Goal: Communication & Community: Answer question/provide support

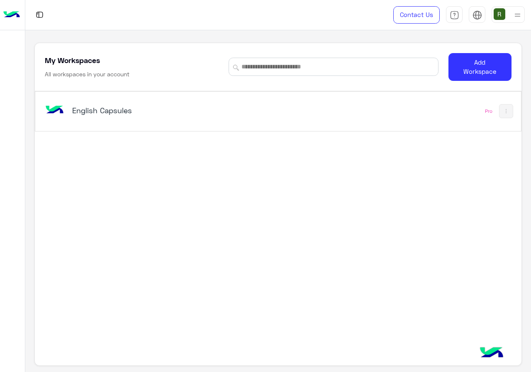
click at [171, 123] on div "English Capsules" at bounding box center [184, 111] width 282 height 24
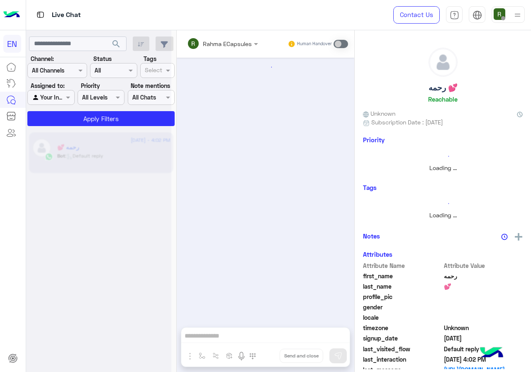
scroll to position [402, 0]
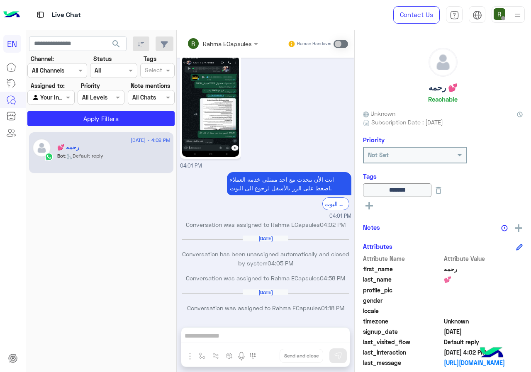
click at [67, 72] on div at bounding box center [57, 71] width 59 height 10
click at [71, 103] on div "WhatsApp" at bounding box center [57, 103] width 60 height 16
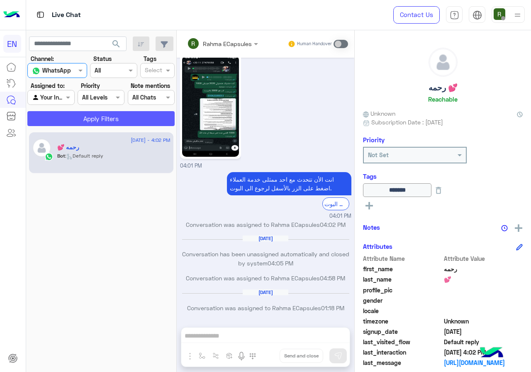
click at [78, 117] on button "Apply Filters" at bounding box center [100, 118] width 147 height 15
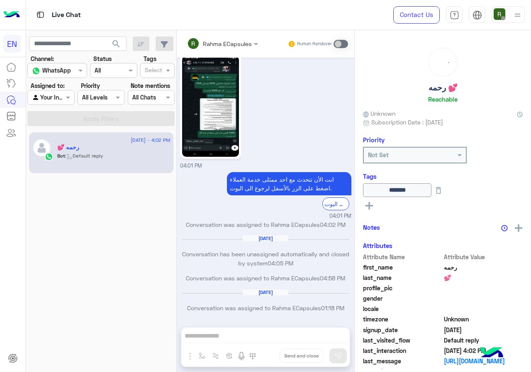
click at [59, 98] on div at bounding box center [51, 98] width 46 height 10
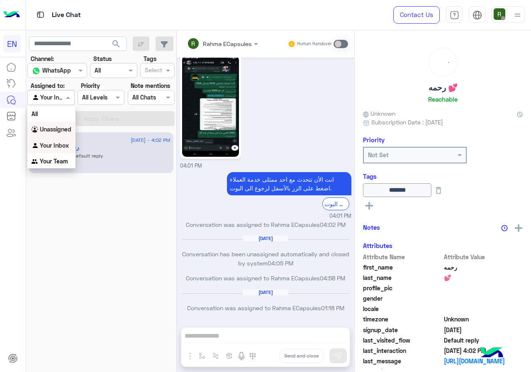
click at [67, 128] on b "Unassigned" at bounding box center [56, 129] width 32 height 7
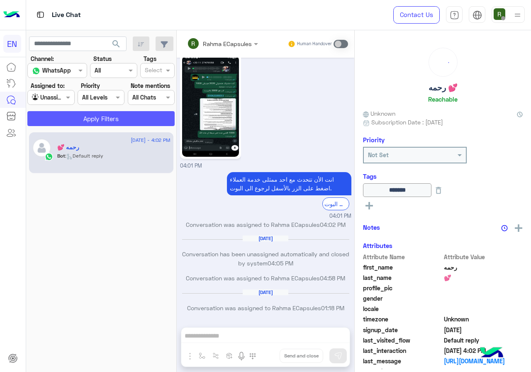
click at [79, 120] on button "Apply Filters" at bounding box center [100, 118] width 147 height 15
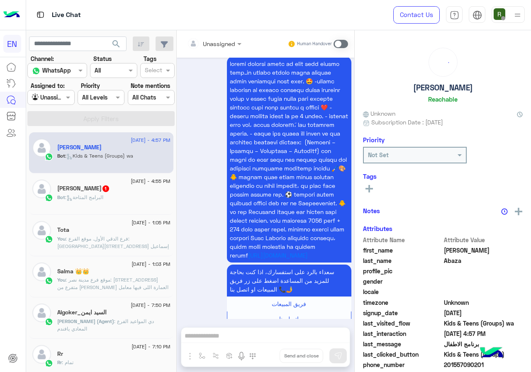
scroll to position [73, 0]
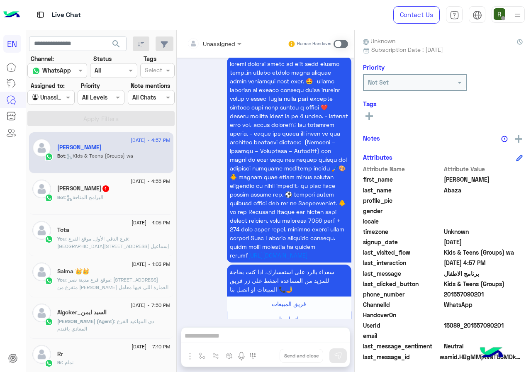
drag, startPoint x: 446, startPoint y: 293, endPoint x: 486, endPoint y: 294, distance: 40.3
click at [486, 294] on span "201557090201" at bounding box center [483, 294] width 79 height 9
copy span "01557090201"
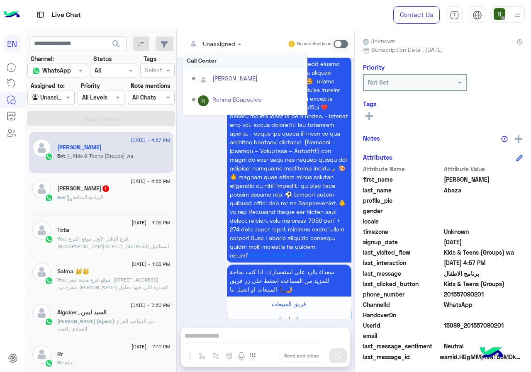
click at [229, 44] on div at bounding box center [214, 44] width 63 height 10
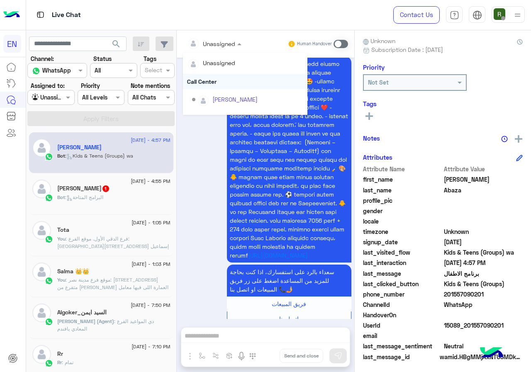
scroll to position [138, 0]
click at [239, 88] on div "Sales Team" at bounding box center [245, 85] width 125 height 15
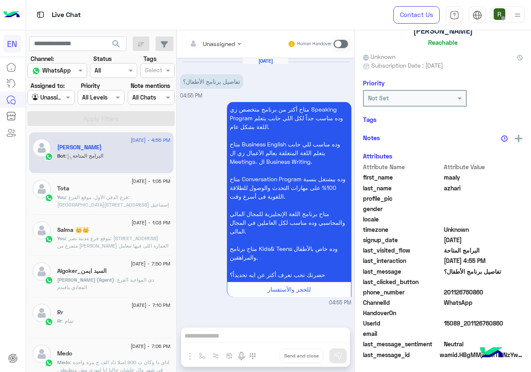
scroll to position [73, 0]
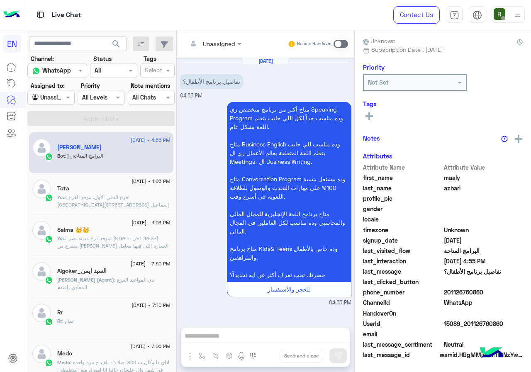
drag, startPoint x: 447, startPoint y: 292, endPoint x: 504, endPoint y: 290, distance: 56.1
click at [504, 290] on span "201126760860" at bounding box center [483, 292] width 79 height 9
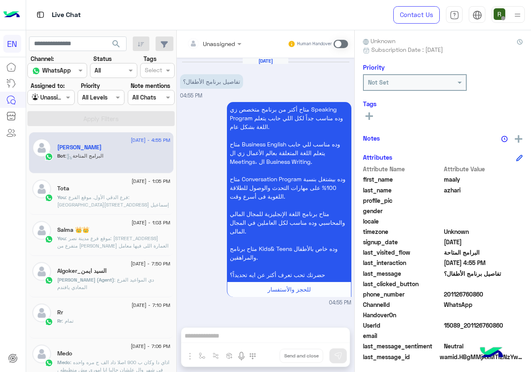
click at [215, 47] on div "Unassigned" at bounding box center [219, 43] width 32 height 9
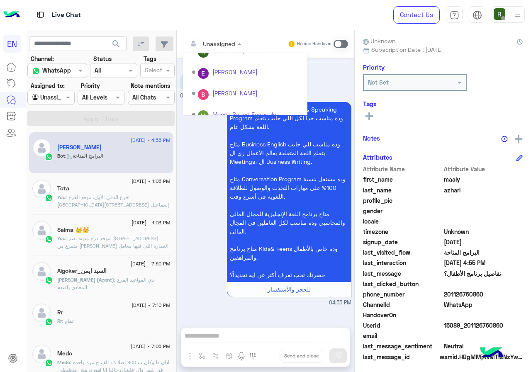
scroll to position [138, 0]
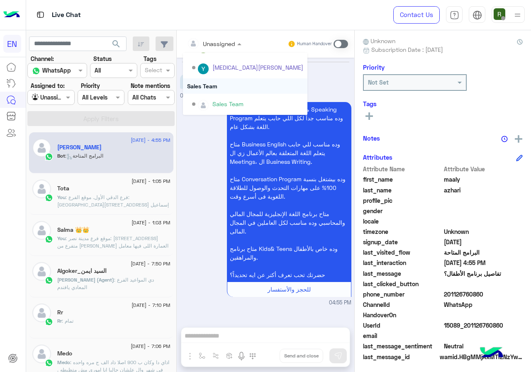
click at [225, 89] on div "Sales Team" at bounding box center [245, 85] width 125 height 15
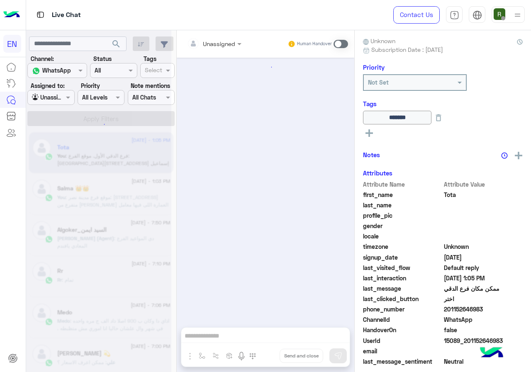
click at [48, 93] on input "text" at bounding box center [41, 97] width 19 height 9
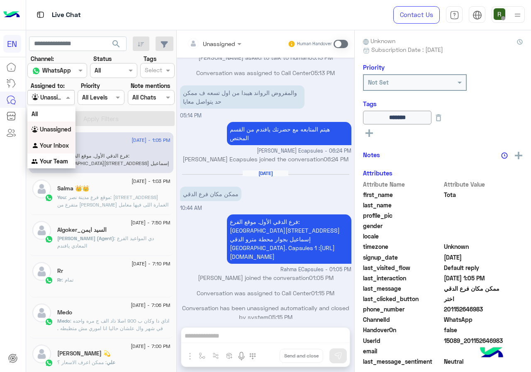
click at [58, 146] on b "Your Inbox" at bounding box center [54, 145] width 29 height 7
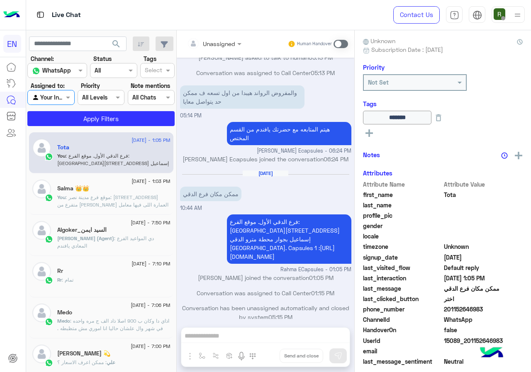
click at [67, 134] on div "[DATE] - 1:05 PM Tota You : فرع الدقي الأول. موقع الفرع: [GEOGRAPHIC_DATA][STRE…" at bounding box center [101, 153] width 144 height 42
click at [71, 127] on app-inbox-users-filters "search Channel: Channel WhatsApp Status Channel All Tags Select Assigned to: Ag…" at bounding box center [101, 79] width 151 height 99
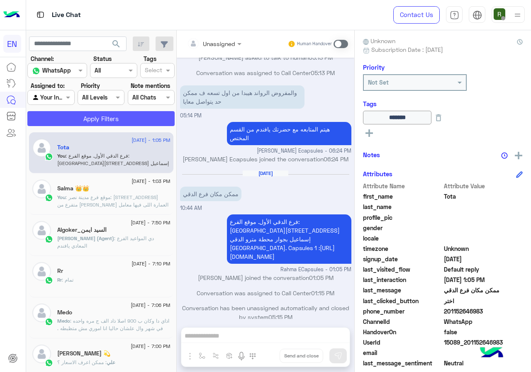
click at [88, 118] on button "Apply Filters" at bounding box center [100, 118] width 147 height 15
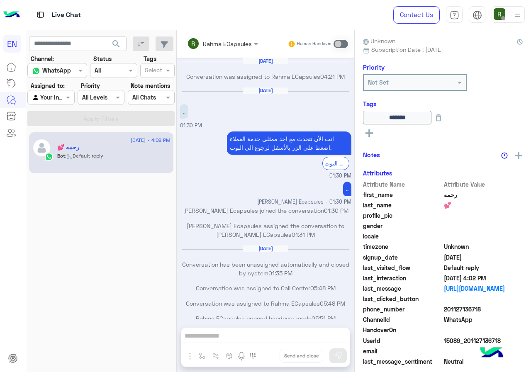
scroll to position [402, 0]
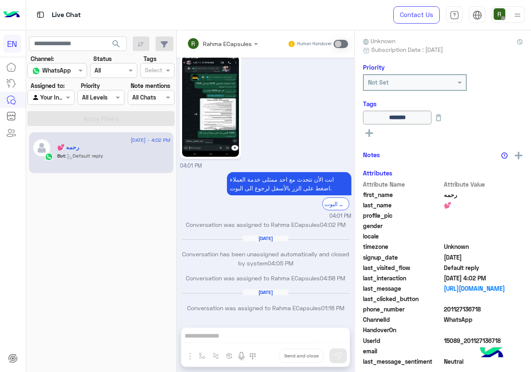
click at [58, 92] on div "Agent Filter Your Inbox" at bounding box center [50, 97] width 47 height 15
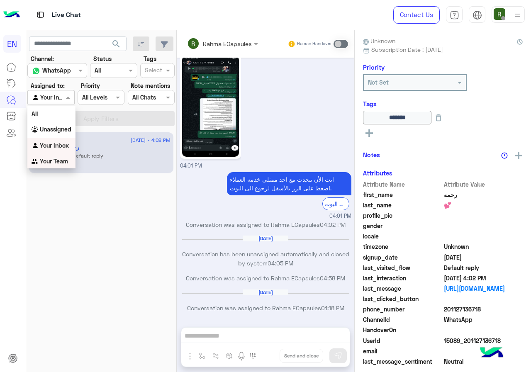
click at [59, 159] on b "Your Team" at bounding box center [54, 161] width 28 height 7
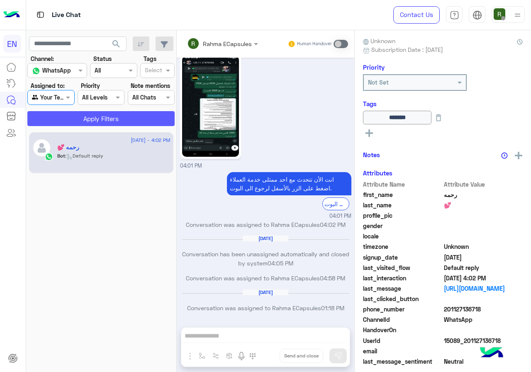
click at [68, 122] on button "Apply Filters" at bounding box center [100, 118] width 147 height 15
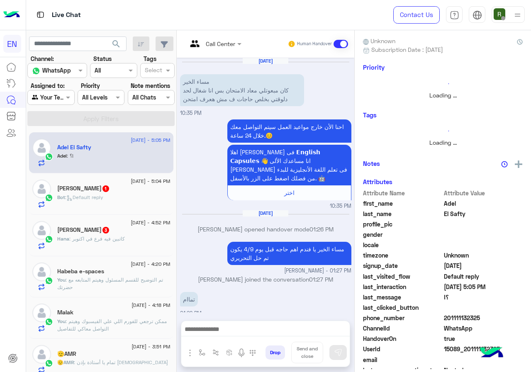
scroll to position [192, 0]
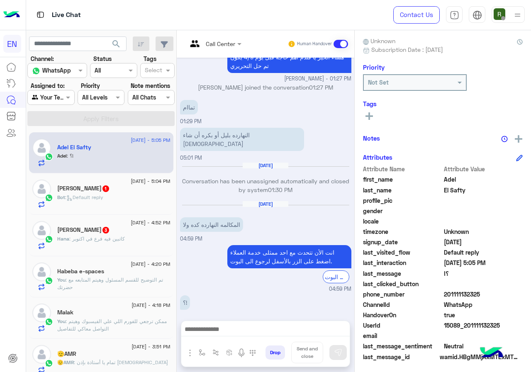
drag, startPoint x: 472, startPoint y: 294, endPoint x: 530, endPoint y: 294, distance: 58.9
click at [523, 294] on span "201111132325" at bounding box center [483, 294] width 79 height 9
copy span "01111132325"
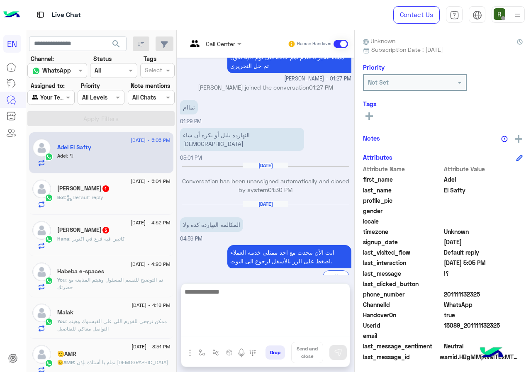
click at [296, 331] on textarea at bounding box center [265, 312] width 169 height 50
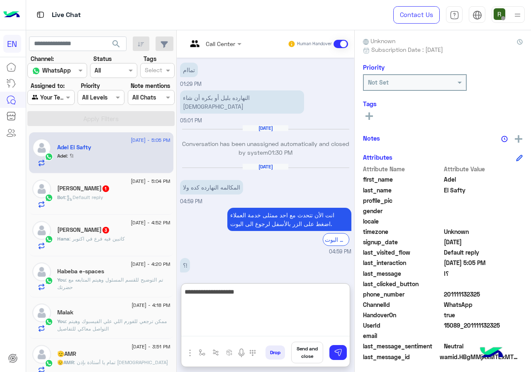
type textarea "**********"
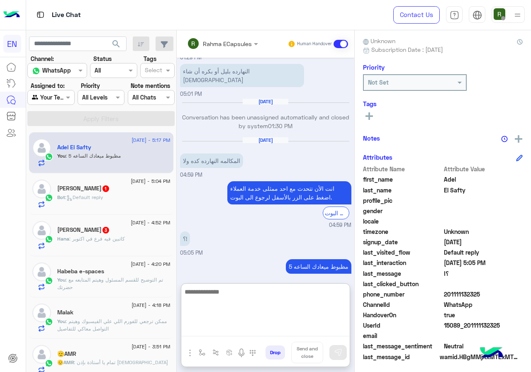
scroll to position [271, 0]
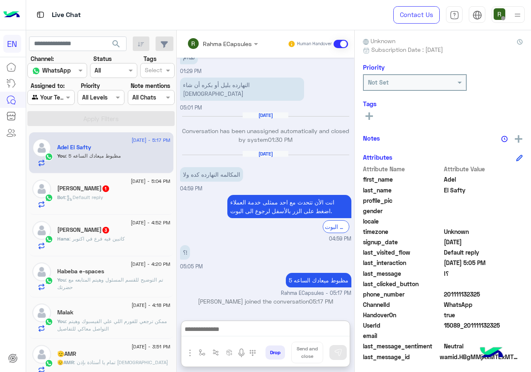
click at [151, 203] on div "Bot : Default reply" at bounding box center [113, 201] width 113 height 15
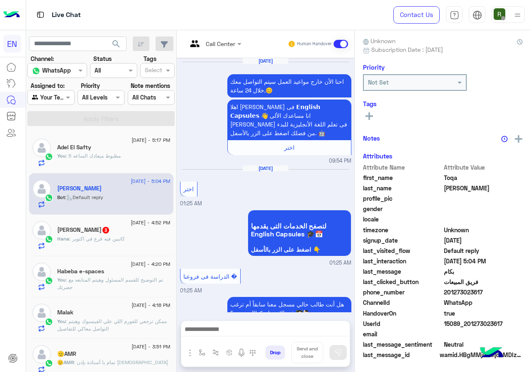
scroll to position [1633, 0]
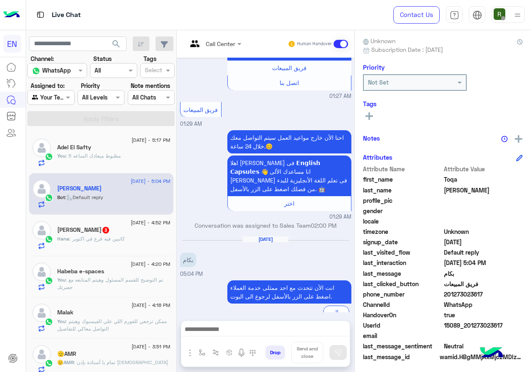
drag, startPoint x: 506, startPoint y: 286, endPoint x: 511, endPoint y: 292, distance: 8.2
click at [511, 292] on span "201273023617" at bounding box center [483, 294] width 79 height 9
copy span "01273023617"
click at [235, 49] on div "Call Center" at bounding box center [211, 44] width 48 height 20
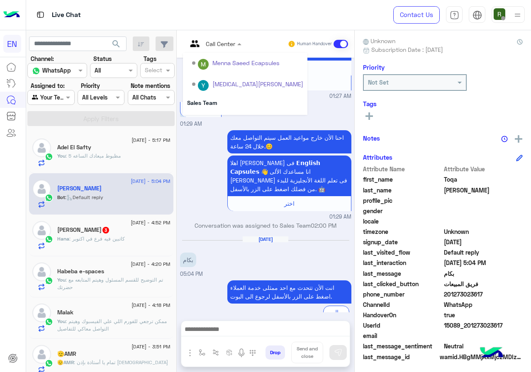
scroll to position [138, 0]
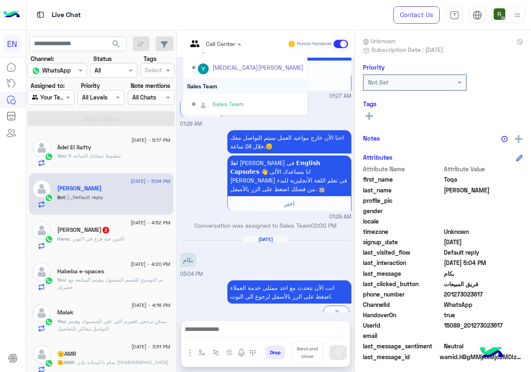
click at [245, 84] on div "Sales Team" at bounding box center [245, 85] width 125 height 15
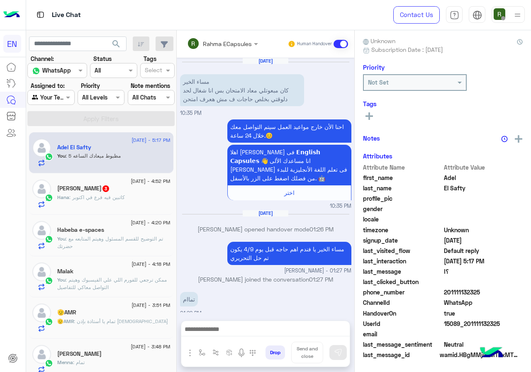
scroll to position [234, 0]
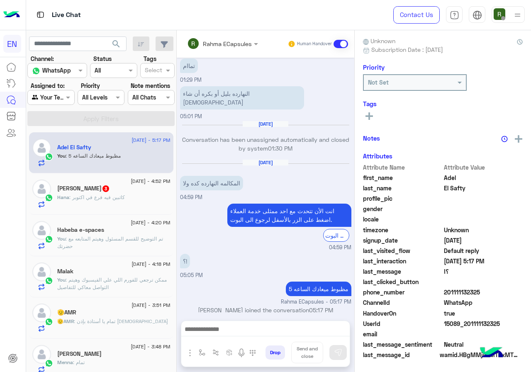
click at [127, 187] on div "[PERSON_NAME] 3" at bounding box center [113, 189] width 113 height 9
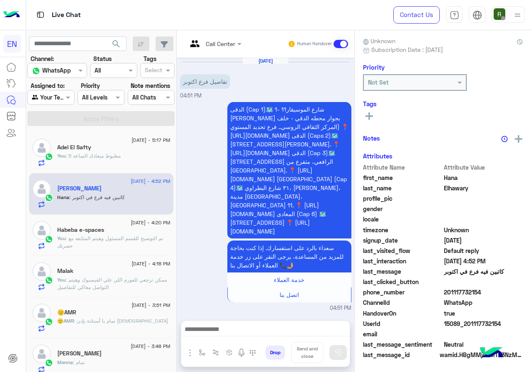
scroll to position [226, 0]
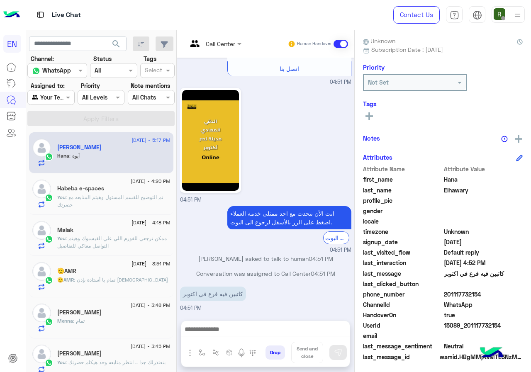
drag, startPoint x: 473, startPoint y: 291, endPoint x: 525, endPoint y: 299, distance: 52.4
click at [523, 299] on span "201117732154" at bounding box center [483, 294] width 79 height 9
drag, startPoint x: 493, startPoint y: 302, endPoint x: 497, endPoint y: 316, distance: 14.7
click at [508, 330] on span "15089_201117732154" at bounding box center [483, 325] width 79 height 9
drag, startPoint x: 472, startPoint y: 290, endPoint x: 508, endPoint y: 294, distance: 36.4
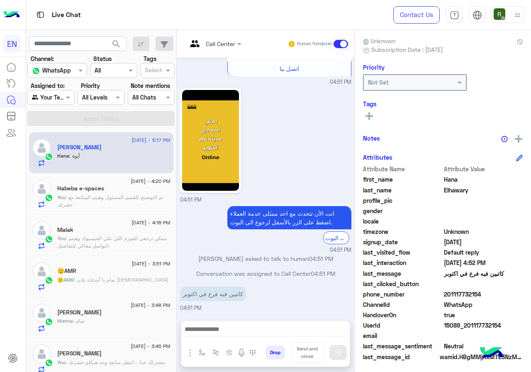
click at [508, 294] on span "201117732154" at bounding box center [483, 294] width 79 height 9
copy span "01117732154"
click at [117, 2] on div "Live Chat" at bounding box center [194, 15] width 337 height 30
click at [206, 38] on div at bounding box center [196, 44] width 19 height 20
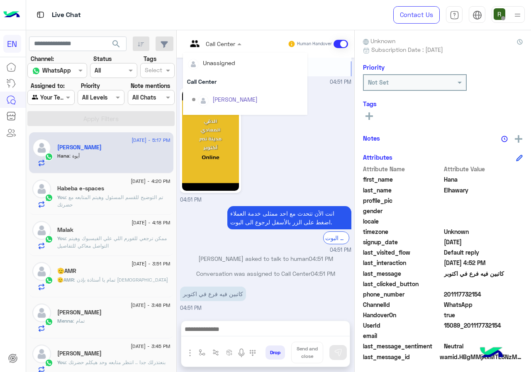
scroll to position [138, 0]
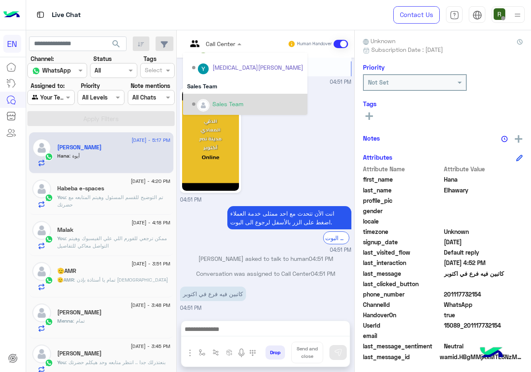
click at [259, 90] on div "Sales Team" at bounding box center [245, 85] width 125 height 15
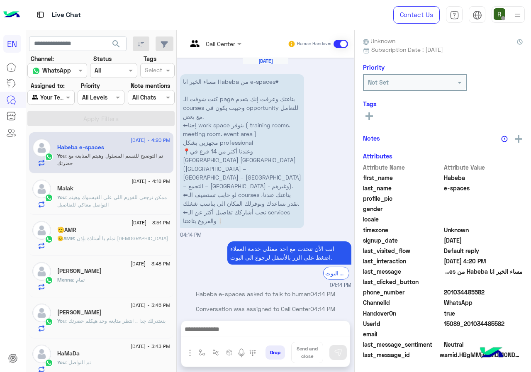
scroll to position [55, 0]
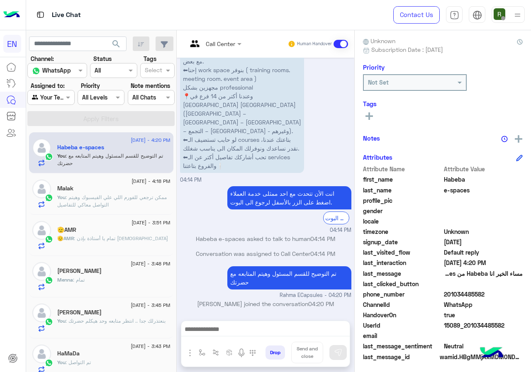
click at [67, 100] on div at bounding box center [51, 98] width 46 height 10
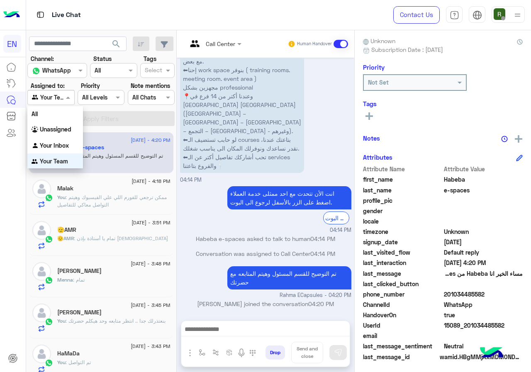
scroll to position [0, 0]
click at [73, 142] on div "Your Inbox" at bounding box center [55, 145] width 56 height 16
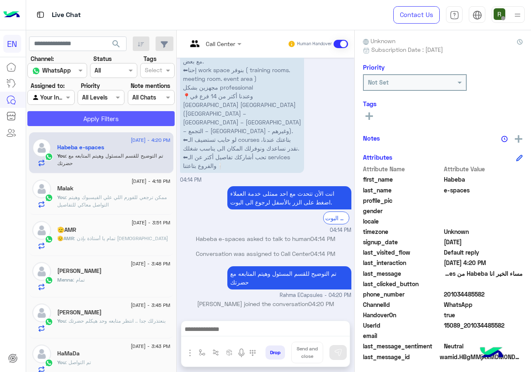
click at [94, 117] on button "Apply Filters" at bounding box center [100, 118] width 147 height 15
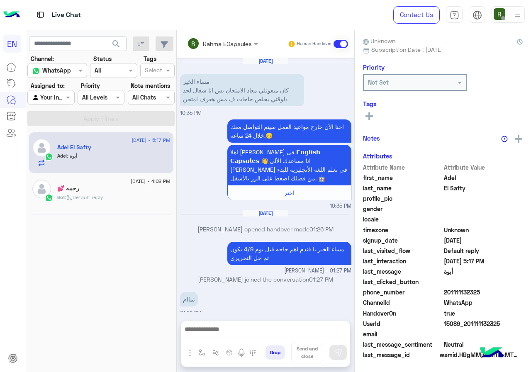
scroll to position [262, 0]
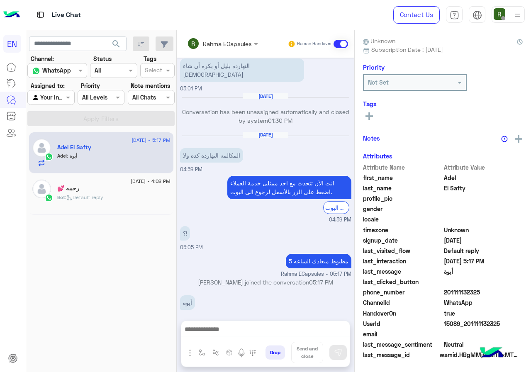
click at [218, 41] on input "text" at bounding box center [211, 43] width 49 height 9
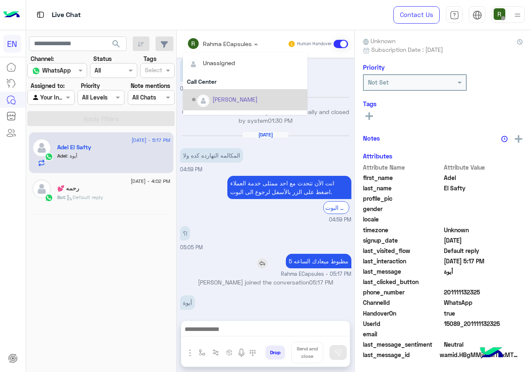
click at [251, 254] on div "مظبوط ميعادك الساعه 5" at bounding box center [295, 261] width 113 height 15
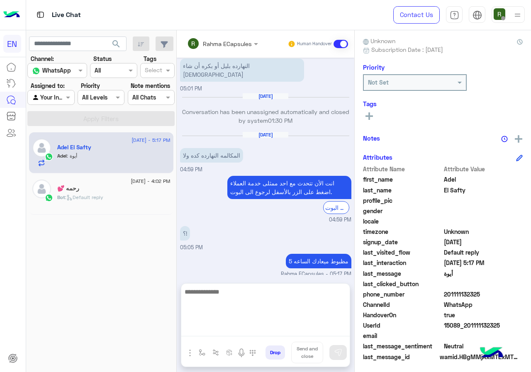
click at [268, 325] on textarea at bounding box center [265, 312] width 169 height 50
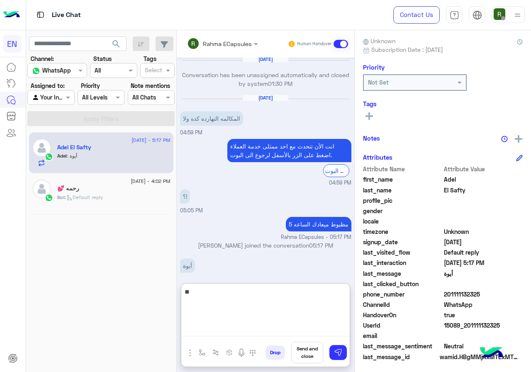
type textarea "*"
type textarea "**********"
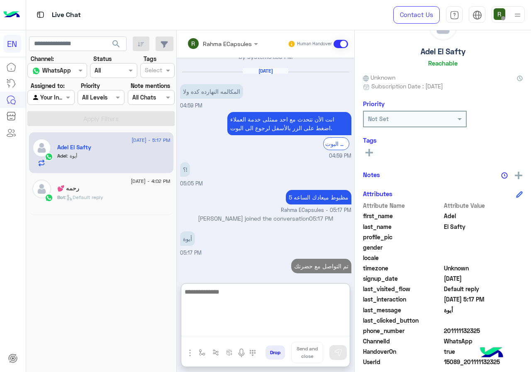
scroll to position [0, 0]
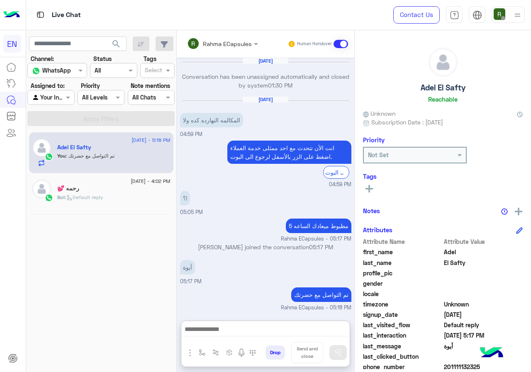
click at [236, 48] on div "Rahma ECapsules" at bounding box center [227, 43] width 49 height 9
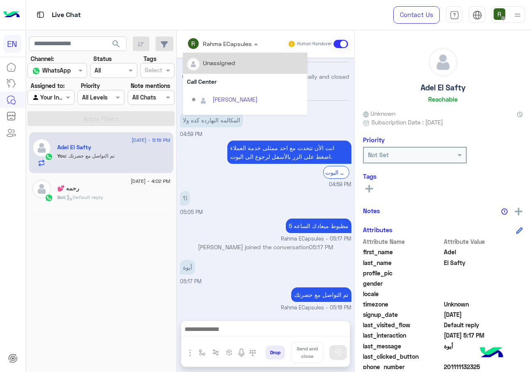
scroll to position [288, 0]
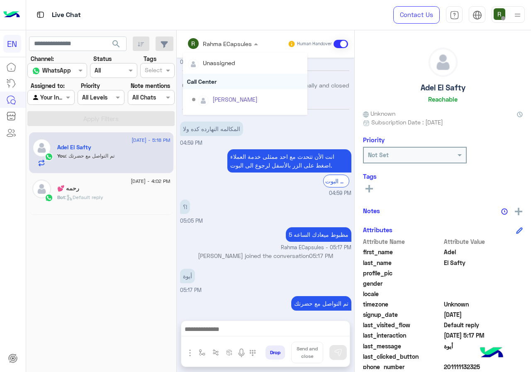
click at [230, 77] on div "Call Center" at bounding box center [245, 81] width 125 height 15
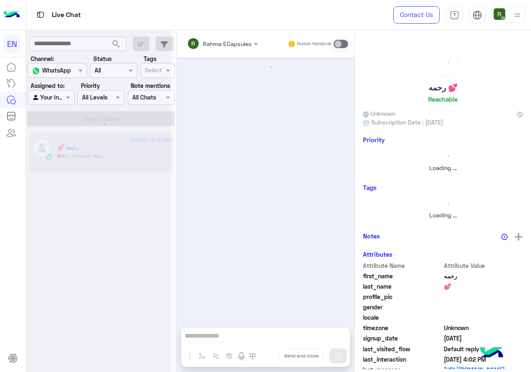
click at [51, 93] on input "text" at bounding box center [41, 97] width 19 height 9
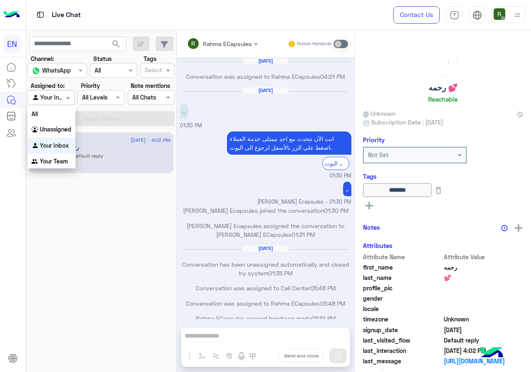
scroll to position [402, 0]
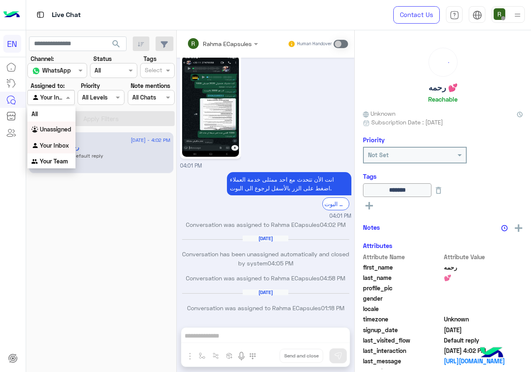
click at [56, 129] on b "Unassigned" at bounding box center [56, 129] width 32 height 7
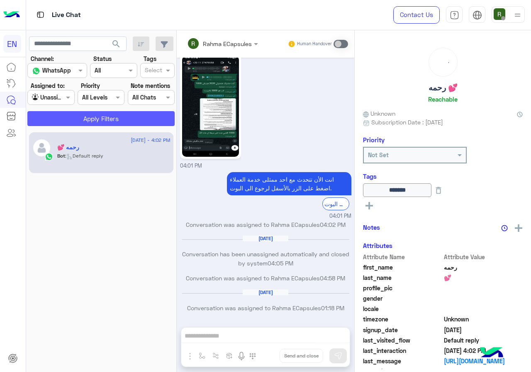
click at [64, 119] on button "Apply Filters" at bounding box center [100, 118] width 147 height 15
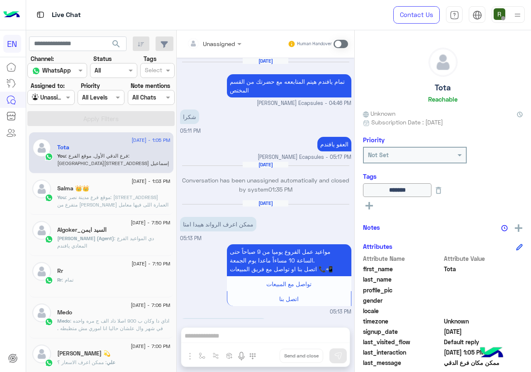
scroll to position [668, 0]
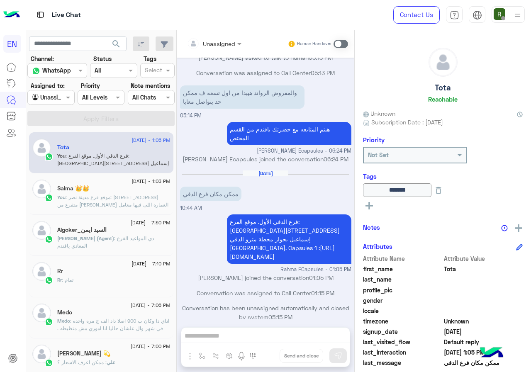
click at [47, 107] on section "Channel: Channel WhatsApp Status Channel All Tags Select Assigned to: Agent Fil…" at bounding box center [101, 90] width 138 height 72
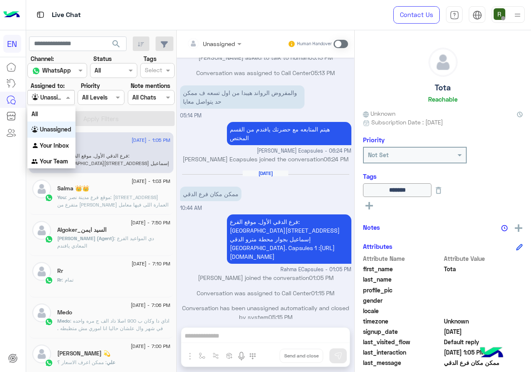
click at [59, 94] on div at bounding box center [51, 98] width 46 height 10
click at [59, 152] on div "Your Inbox" at bounding box center [51, 146] width 48 height 16
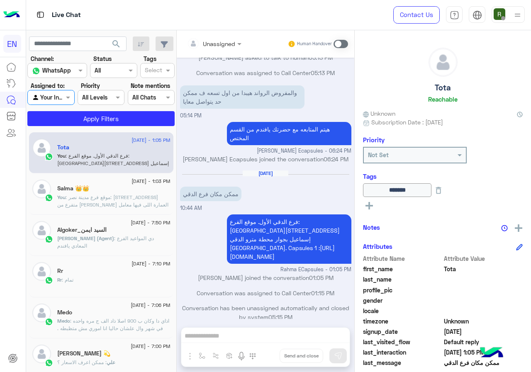
click at [63, 111] on section "Channel: Channel WhatsApp Status Channel All Tags Select Assigned to: Agent Fil…" at bounding box center [101, 90] width 138 height 72
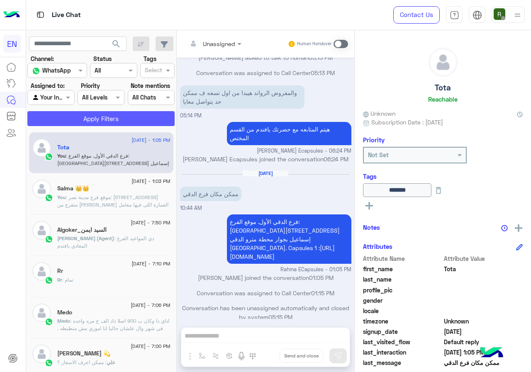
click at [63, 113] on button "Apply Filters" at bounding box center [100, 118] width 147 height 15
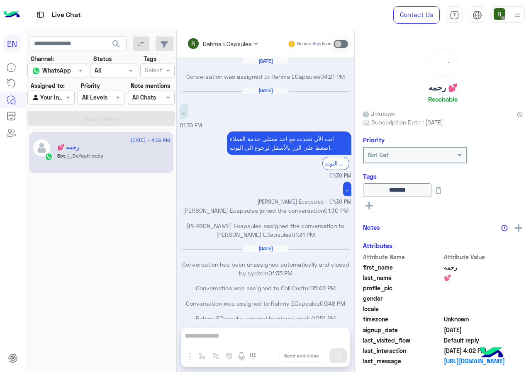
scroll to position [402, 0]
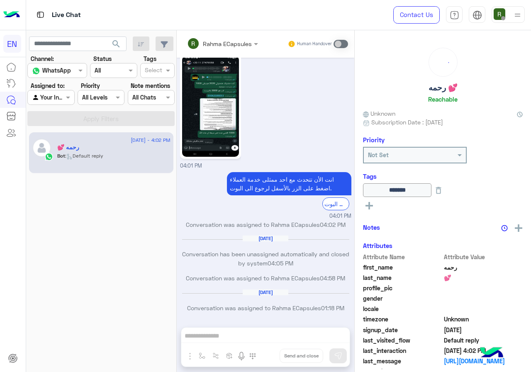
click at [59, 95] on div at bounding box center [51, 98] width 46 height 10
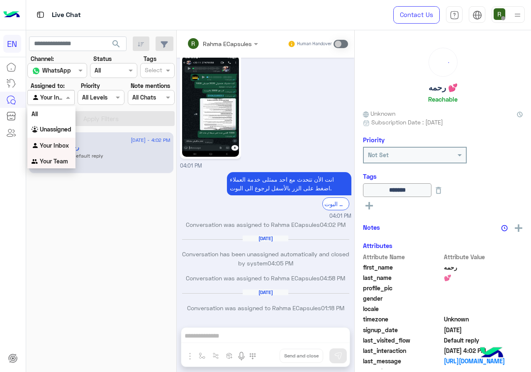
click at [52, 155] on div "Your Team" at bounding box center [51, 162] width 48 height 16
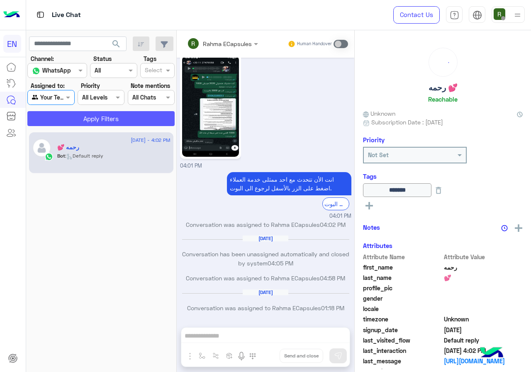
click at [73, 119] on button "Apply Filters" at bounding box center [100, 118] width 147 height 15
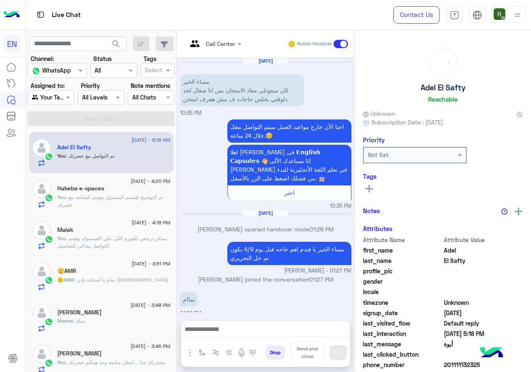
scroll to position [303, 0]
